Goal: Information Seeking & Learning: Understand process/instructions

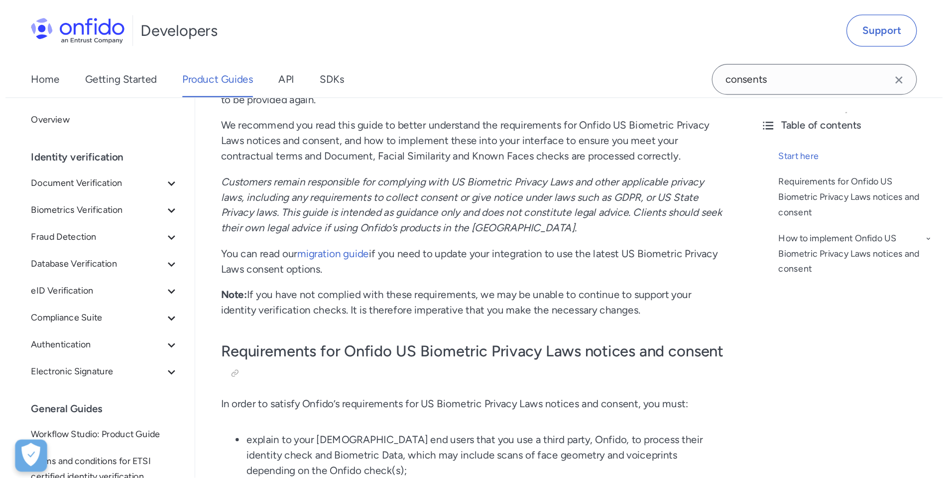
scroll to position [505, 0]
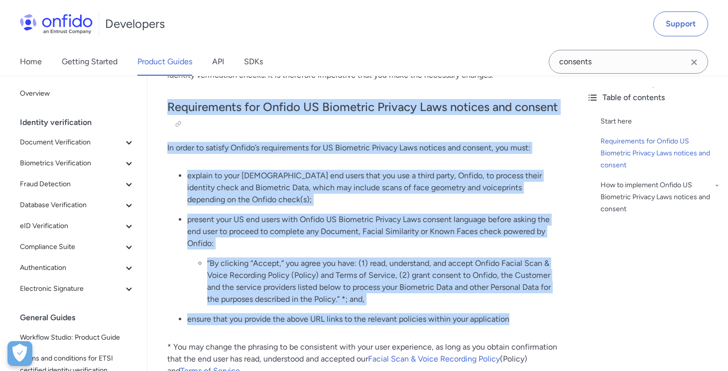
drag, startPoint x: 553, startPoint y: 308, endPoint x: 538, endPoint y: 81, distance: 227.2
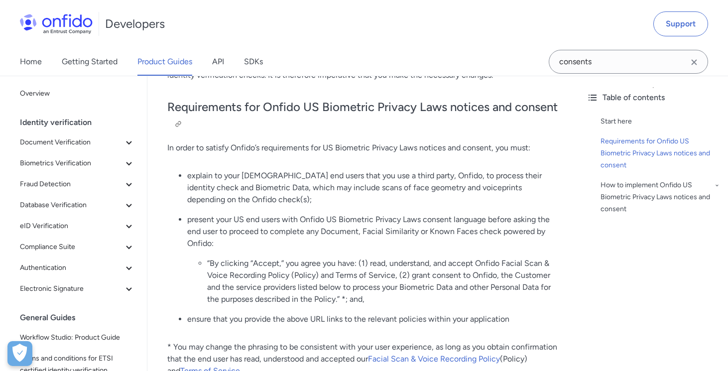
click at [525, 99] on h2 "Requirements for Onfido US Biometric Privacy Laws notices and consent" at bounding box center [363, 115] width 392 height 33
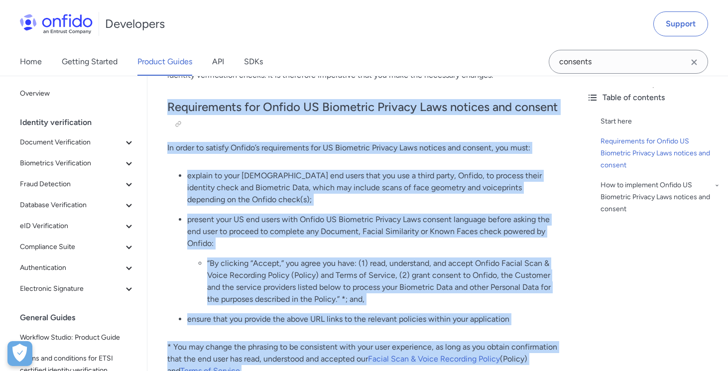
drag, startPoint x: 170, startPoint y: 92, endPoint x: 321, endPoint y: 356, distance: 303.9
click at [321, 356] on p "* You may change the phrasing to be consistent with your user experience, as lo…" at bounding box center [363, 359] width 392 height 36
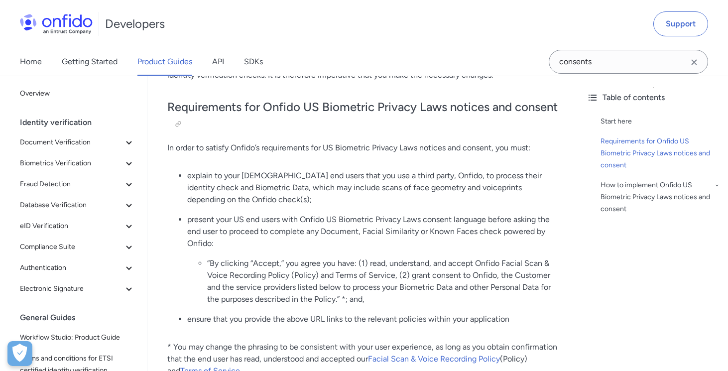
click at [483, 228] on p "present your US end users with Onfido US Biometric Privacy Laws consent languag…" at bounding box center [373, 232] width 372 height 36
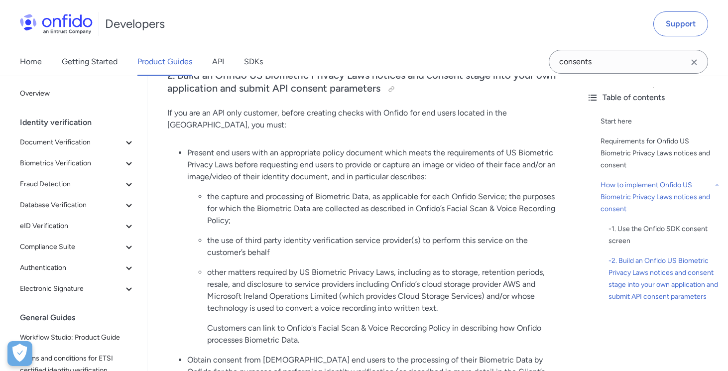
scroll to position [1538, 0]
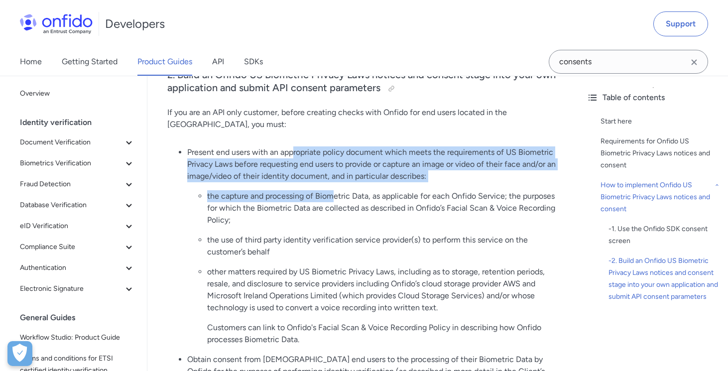
drag, startPoint x: 295, startPoint y: 124, endPoint x: 332, endPoint y: 172, distance: 60.8
click at [332, 172] on li "Present end users with an appropriate policy document which meets the requireme…" at bounding box center [373, 245] width 372 height 199
click at [332, 190] on p "the capture and processing of Biometric Data, as applicable for each Onfido Ser…" at bounding box center [383, 208] width 352 height 36
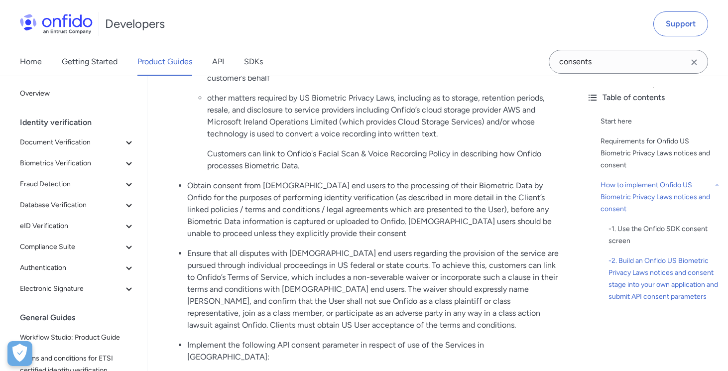
scroll to position [1713, 0]
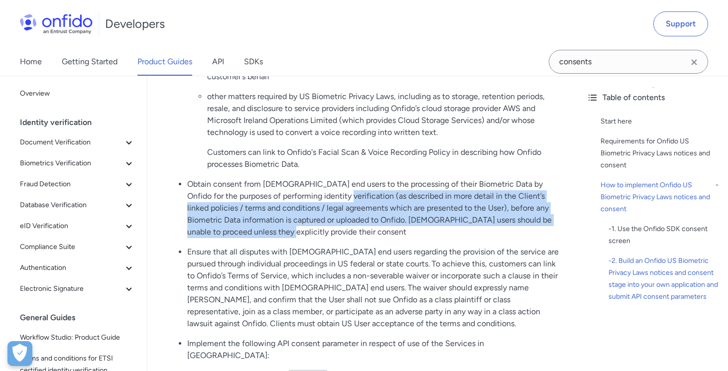
drag, startPoint x: 335, startPoint y: 208, endPoint x: 320, endPoint y: 176, distance: 35.4
click at [320, 178] on p "Obtain consent from US end users to the processing of their Biometric Data by O…" at bounding box center [373, 208] width 372 height 60
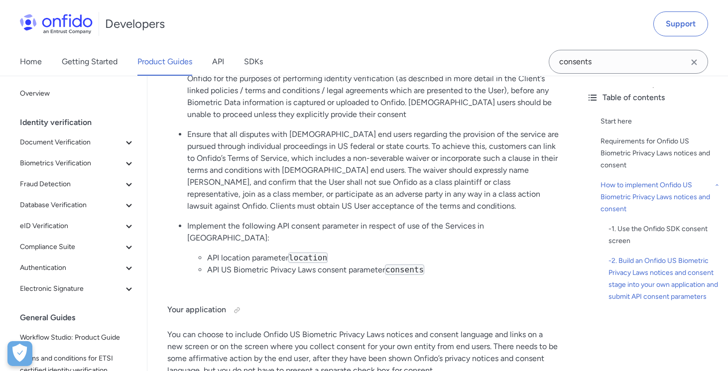
scroll to position [1831, 0]
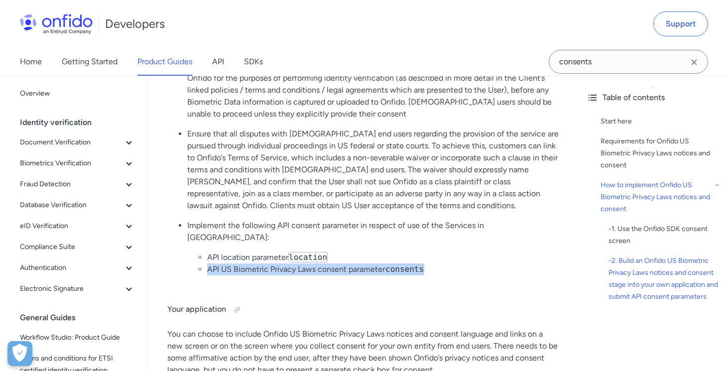
drag, startPoint x: 461, startPoint y: 231, endPoint x: 448, endPoint y: 216, distance: 20.5
click at [448, 252] on ul "API location parameter location API US Biometric Privacy Laws consent parameter…" at bounding box center [373, 264] width 372 height 24
click at [448, 252] on li "API location parameter location" at bounding box center [383, 258] width 352 height 12
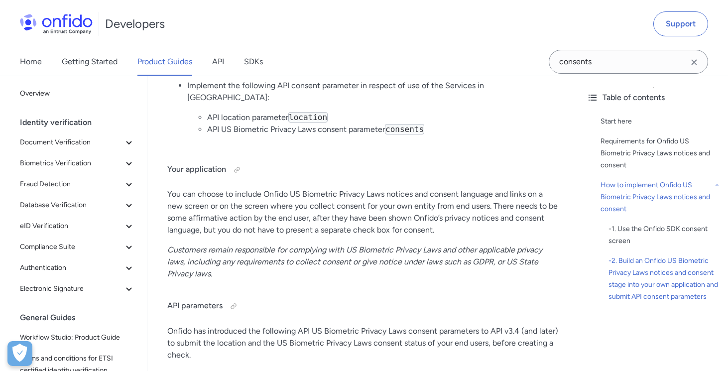
scroll to position [1973, 0]
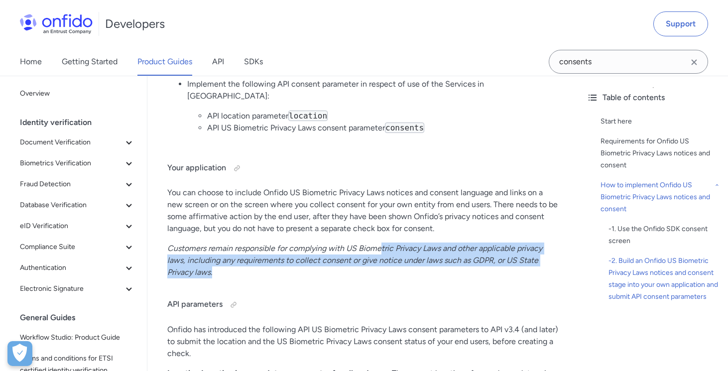
drag, startPoint x: 410, startPoint y: 239, endPoint x: 382, endPoint y: 217, distance: 36.2
click at [382, 243] on p "Customers remain responsible for complying with US Biometric Privacy Laws and o…" at bounding box center [363, 261] width 392 height 36
click at [383, 244] on em "Customers remain responsible for complying with US Biometric Privacy Laws and o…" at bounding box center [354, 260] width 375 height 33
drag, startPoint x: 377, startPoint y: 240, endPoint x: 374, endPoint y: 202, distance: 38.5
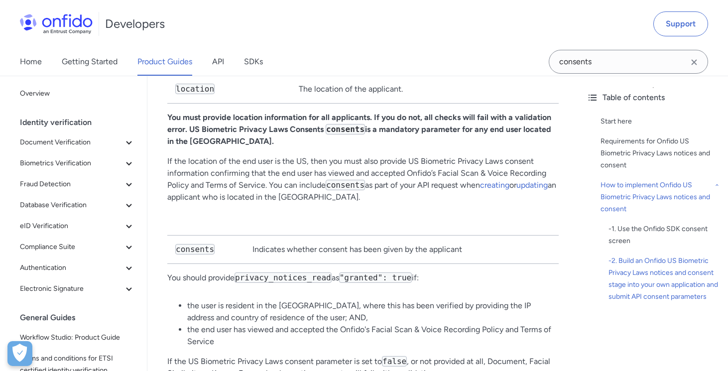
scroll to position [2390, 0]
click at [442, 271] on p "You should provide privacy_notices_read as "granted": true if:" at bounding box center [363, 277] width 392 height 12
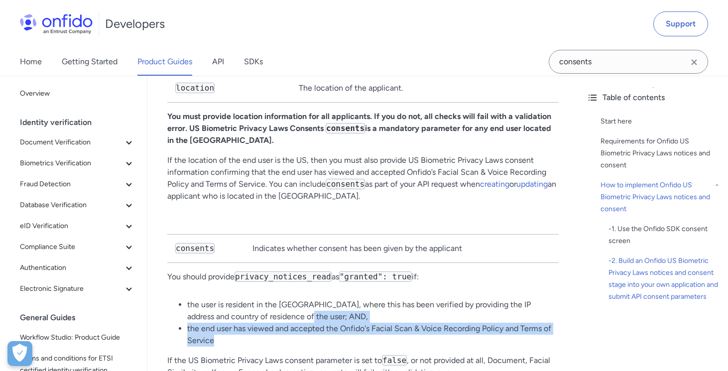
drag, startPoint x: 398, startPoint y: 266, endPoint x: 381, endPoint y: 297, distance: 35.2
click at [381, 299] on ul "the user is resident in the US, where this has been verified by providing the I…" at bounding box center [363, 323] width 392 height 48
click at [381, 323] on li "the end user has viewed and accepted the Onfido's Facial Scan & Voice Recording…" at bounding box center [373, 335] width 372 height 24
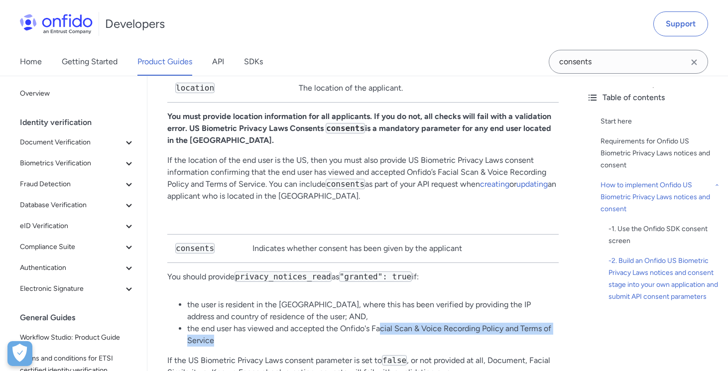
drag, startPoint x: 381, startPoint y: 297, endPoint x: 381, endPoint y: 279, distance: 17.9
click at [381, 323] on li "the end user has viewed and accepted the Onfido's Facial Scan & Voice Recording…" at bounding box center [373, 335] width 372 height 24
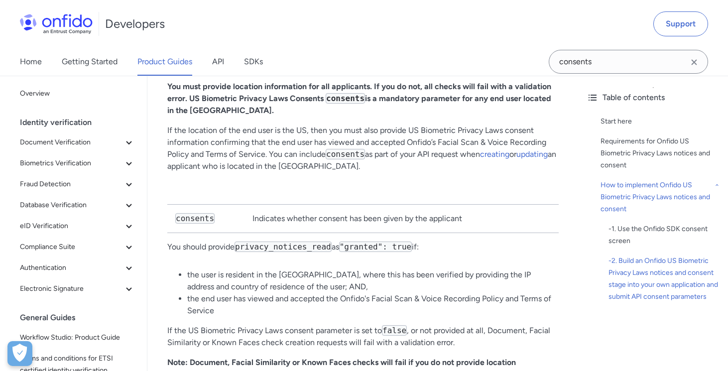
scroll to position [2422, 0]
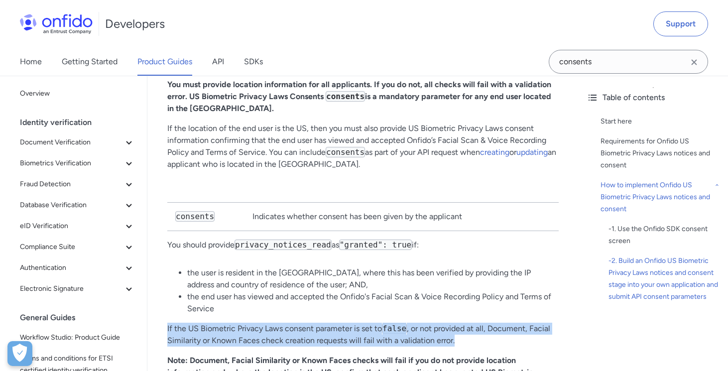
drag, startPoint x: 369, startPoint y: 269, endPoint x: 458, endPoint y: 288, distance: 90.7
click at [458, 323] on p "If the US Biometric Privacy Laws consent parameter is set to false , or not pro…" at bounding box center [363, 335] width 392 height 24
drag, startPoint x: 458, startPoint y: 288, endPoint x: 452, endPoint y: 269, distance: 19.9
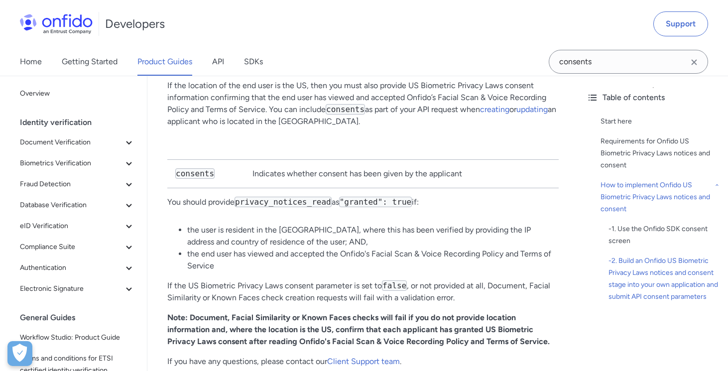
scroll to position [2465, 0]
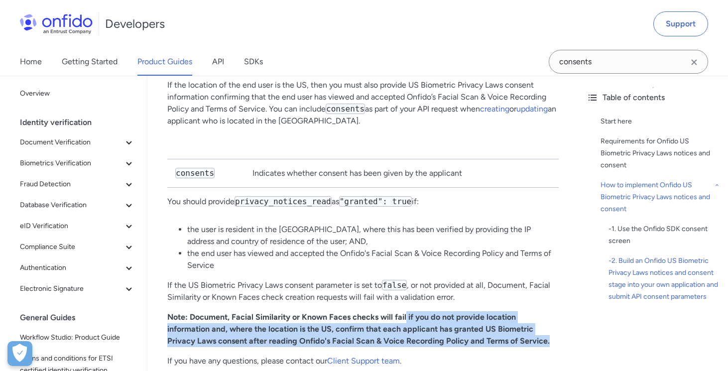
drag, startPoint x: 451, startPoint y: 310, endPoint x: 420, endPoint y: 271, distance: 49.9
click at [420, 311] on p "Note: Document, Facial Similarity or Known Faces checks will fail if you do not…" at bounding box center [363, 329] width 392 height 36
click at [420, 312] on strong "Note: Document, Facial Similarity or Known Faces checks will fail if you do not…" at bounding box center [358, 328] width 383 height 33
drag, startPoint x: 410, startPoint y: 298, endPoint x: 407, endPoint y: 266, distance: 33.0
click at [407, 311] on p "Note: Document, Facial Similarity or Known Faces checks will fail if you do not…" at bounding box center [363, 329] width 392 height 36
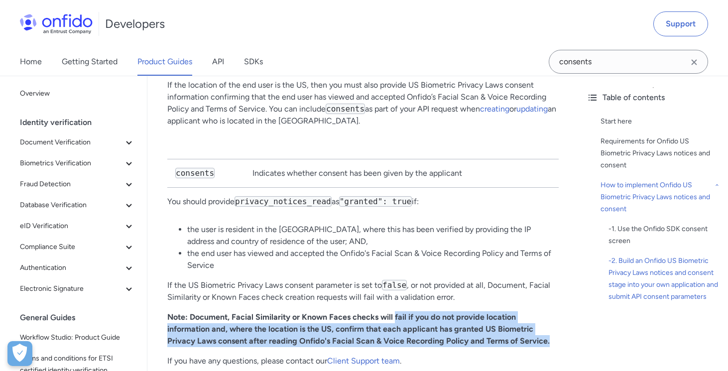
click at [407, 312] on strong "Note: Document, Facial Similarity or Known Faces checks will fail if you do not…" at bounding box center [358, 328] width 383 height 33
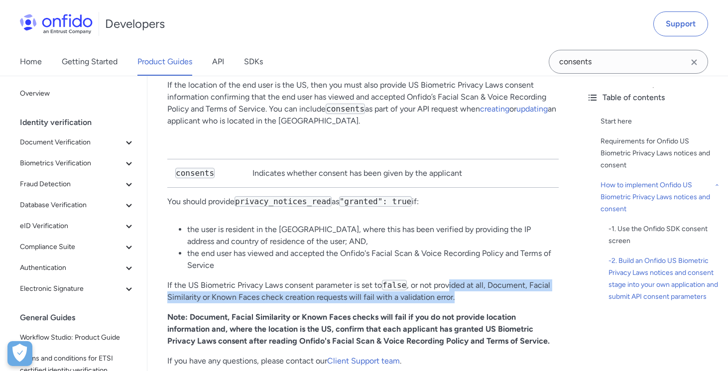
drag, startPoint x: 454, startPoint y: 250, endPoint x: 452, endPoint y: 239, distance: 11.1
click at [452, 279] on p "If the US Biometric Privacy Laws consent parameter is set to false , or not pro…" at bounding box center [363, 291] width 392 height 24
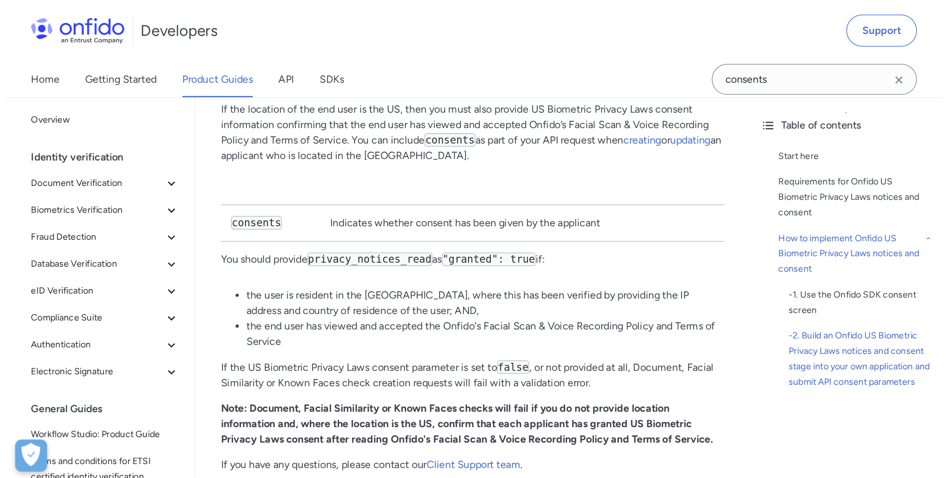
scroll to position [2083, 0]
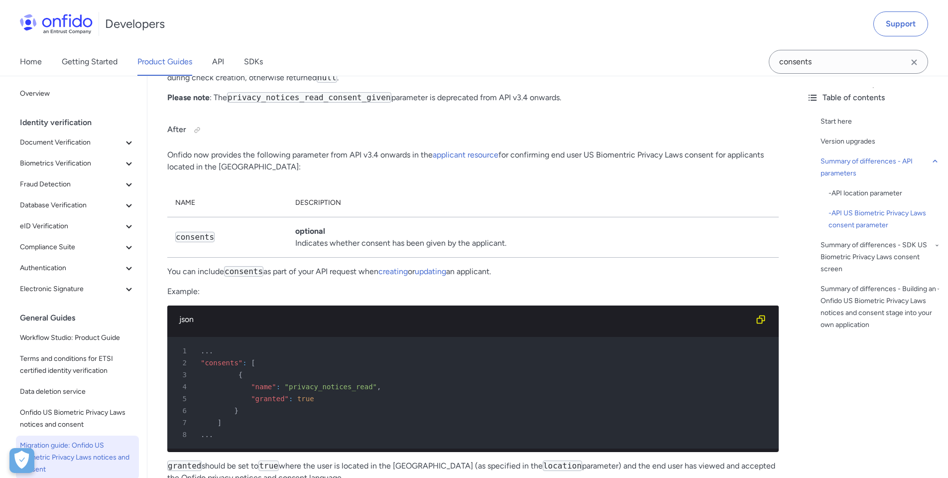
scroll to position [1373, 0]
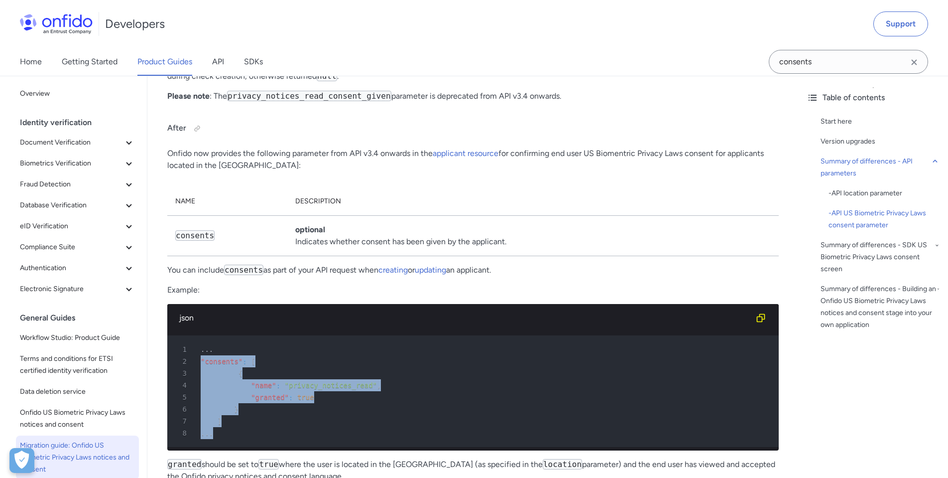
drag, startPoint x: 202, startPoint y: 343, endPoint x: 248, endPoint y: 422, distance: 91.1
click at [248, 422] on pre "1 ... 2 "consents" : [ 3 { 4 "name" : "privacy_notices_read" , 5 "granted" : tr…" at bounding box center [473, 391] width 612 height 112
click at [248, 427] on div "8 ..." at bounding box center [468, 433] width 594 height 12
